Goal: Information Seeking & Learning: Find specific fact

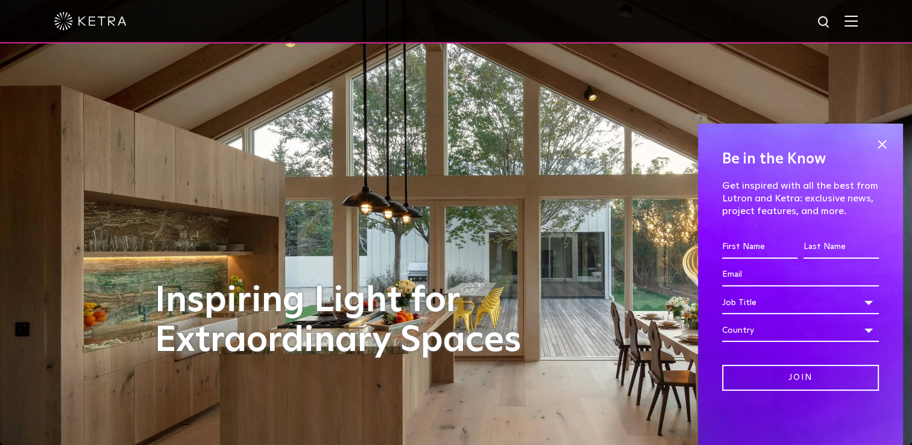
scroll to position [361, 0]
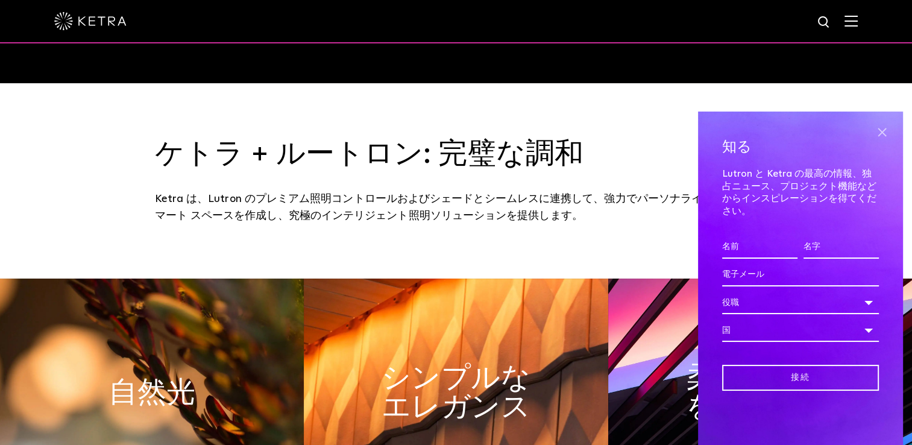
click at [887, 136] on span at bounding box center [881, 133] width 18 height 18
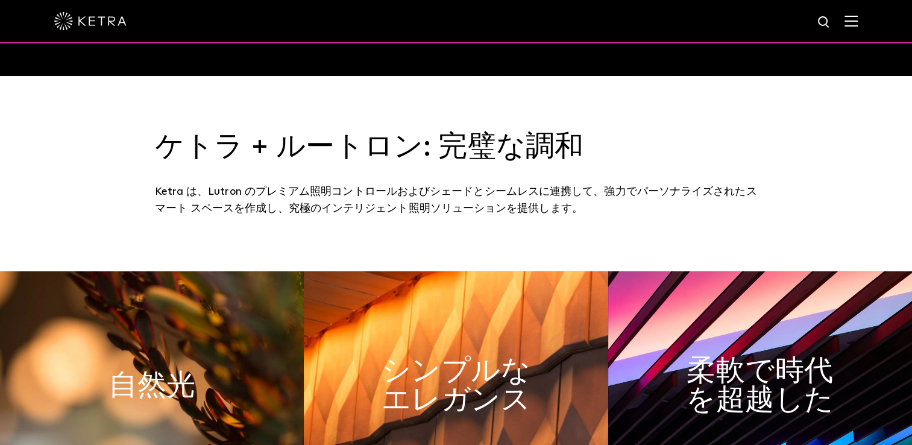
scroll to position [60, 0]
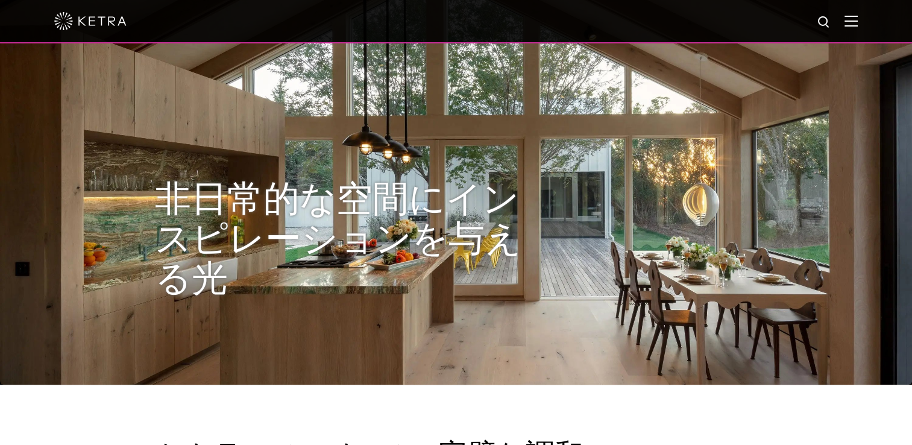
click at [857, 22] on img at bounding box center [850, 20] width 13 height 11
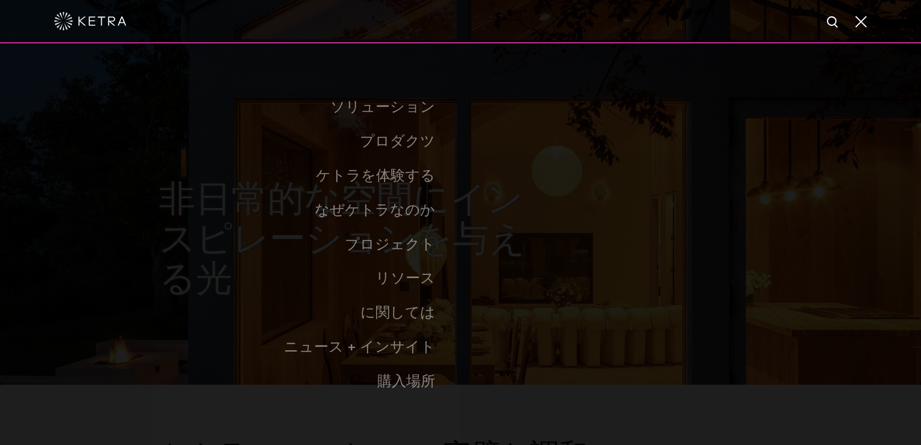
click at [853, 24] on span at bounding box center [859, 21] width 13 height 12
